Goal: Task Accomplishment & Management: Use online tool/utility

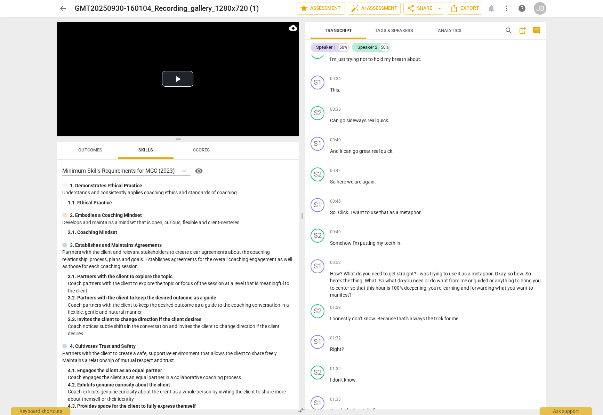
scroll to position [112, 0]
click at [375, 5] on span "auto_fix_high AI Assessment" at bounding box center [374, 8] width 47 height 8
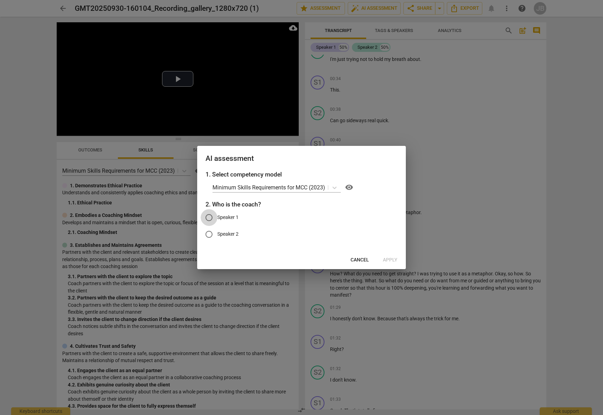
click at [212, 218] on input "Speaker 1" at bounding box center [209, 217] width 17 height 17
radio input "true"
click at [369, 257] on span "Cancel" at bounding box center [360, 259] width 18 height 7
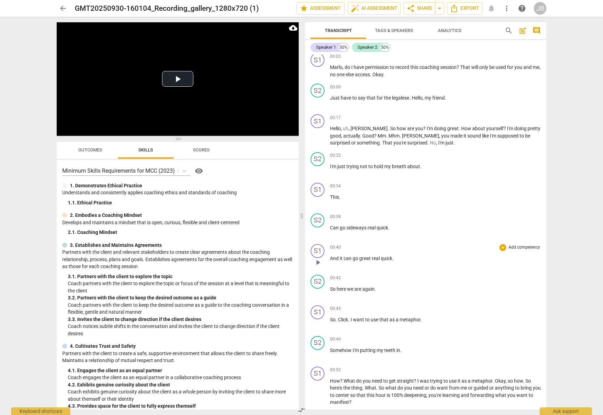
scroll to position [0, 0]
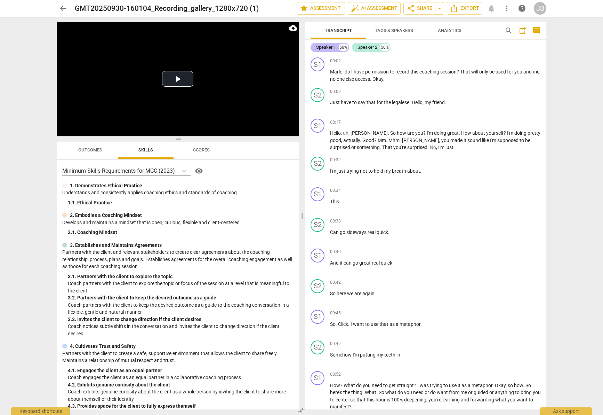
click at [329, 49] on div "Speaker 1" at bounding box center [326, 47] width 20 height 7
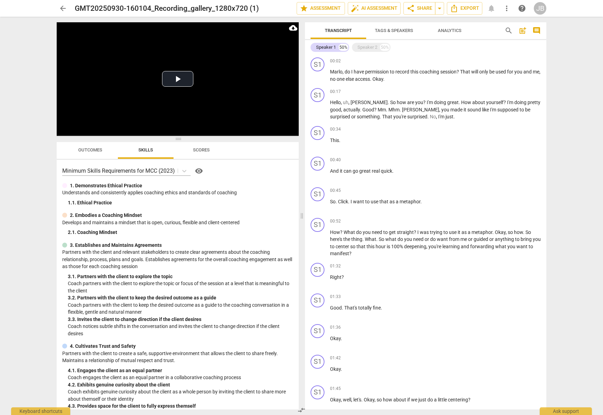
click at [391, 25] on button "Tags & Speakers" at bounding box center [394, 30] width 56 height 17
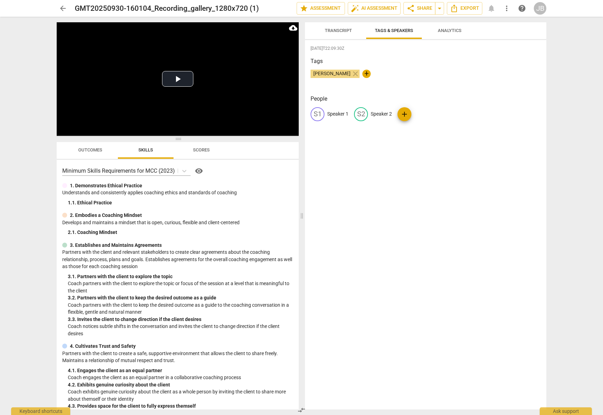
click at [332, 116] on p "Speaker 1" at bounding box center [337, 113] width 21 height 7
type input "Coach"
click at [427, 118] on div "edit Speaker 2" at bounding box center [419, 114] width 38 height 14
type input "Client"
drag, startPoint x: 471, startPoint y: 198, endPoint x: 430, endPoint y: 62, distance: 142.3
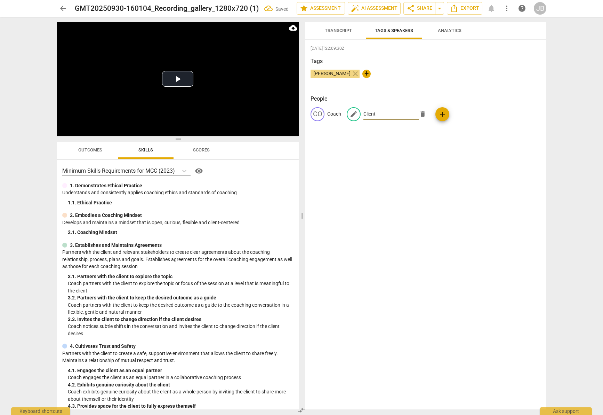
click at [471, 198] on div "[DATE]T22:09:30Z Tags [PERSON_NAME] close + People CO Coach edit Client delete …" at bounding box center [426, 224] width 242 height 369
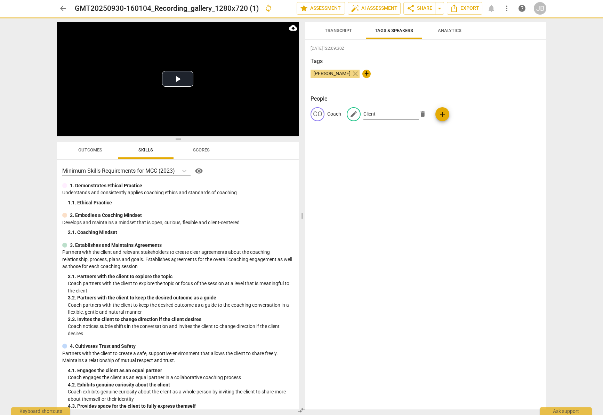
click at [340, 25] on button "Transcript" at bounding box center [339, 30] width 56 height 17
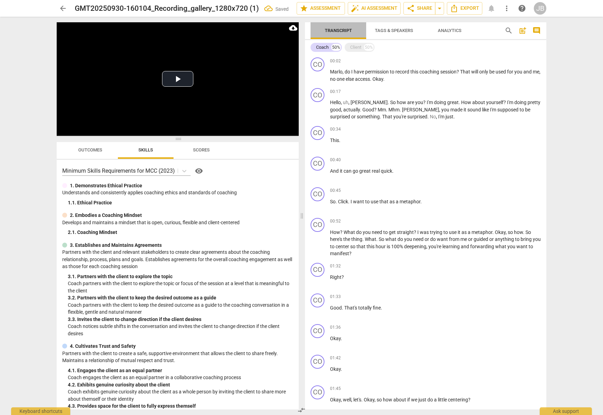
click at [347, 32] on span "Transcript" at bounding box center [338, 30] width 27 height 5
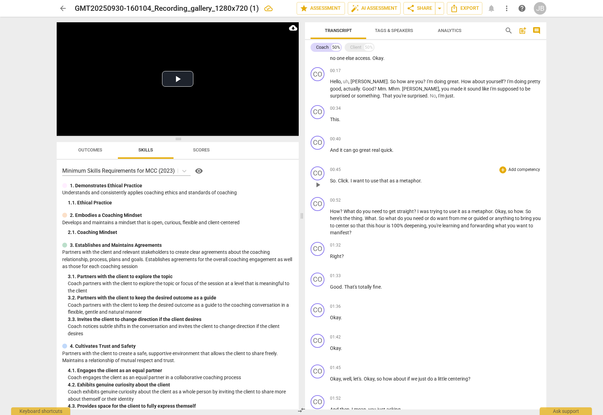
scroll to position [22, 0]
click at [378, 7] on span "auto_fix_high AI Assessment" at bounding box center [374, 8] width 47 height 8
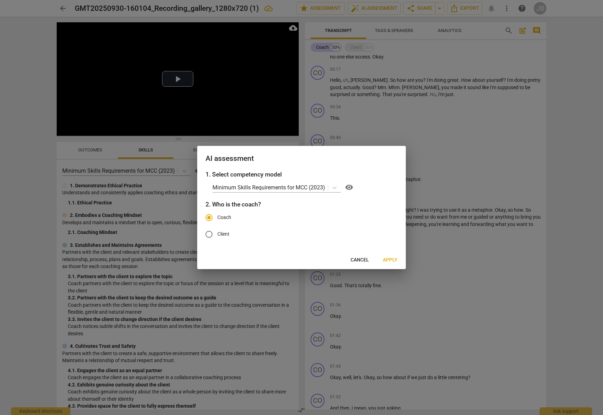
click at [211, 232] on input "Client" at bounding box center [209, 234] width 17 height 17
radio input "true"
radio input "false"
click at [223, 214] on label "Coach" at bounding box center [296, 217] width 191 height 17
click at [391, 259] on span "Apply" at bounding box center [390, 259] width 15 height 7
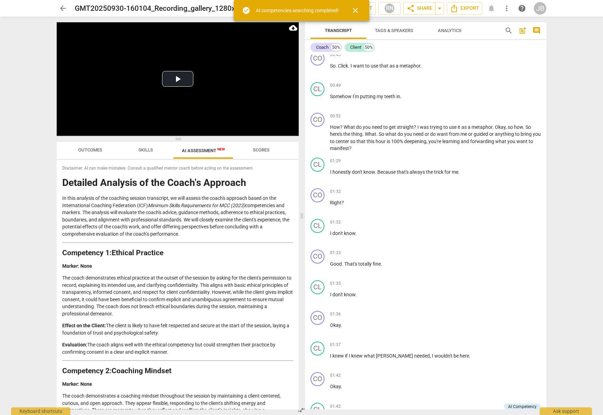
scroll to position [473, 0]
